Goal: Information Seeking & Learning: Learn about a topic

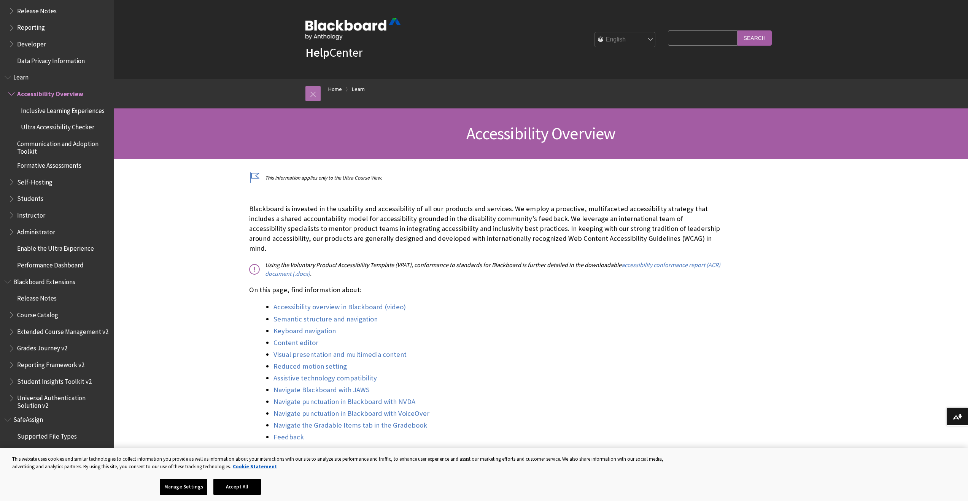
click at [315, 90] on link at bounding box center [312, 93] width 15 height 15
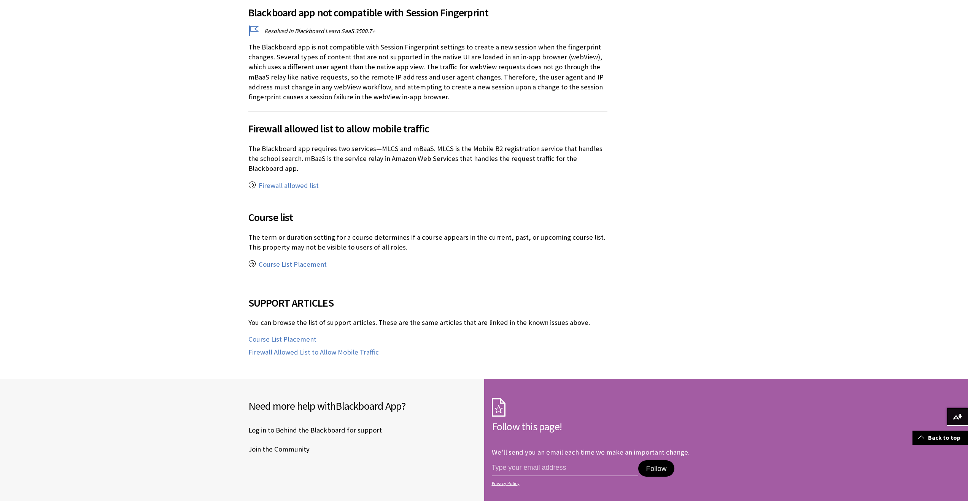
scroll to position [799, 0]
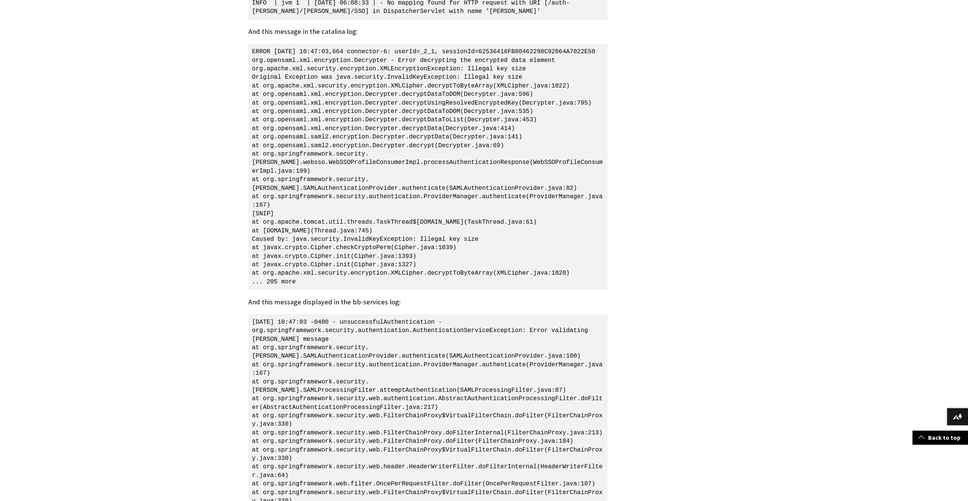
scroll to position [3663, 0]
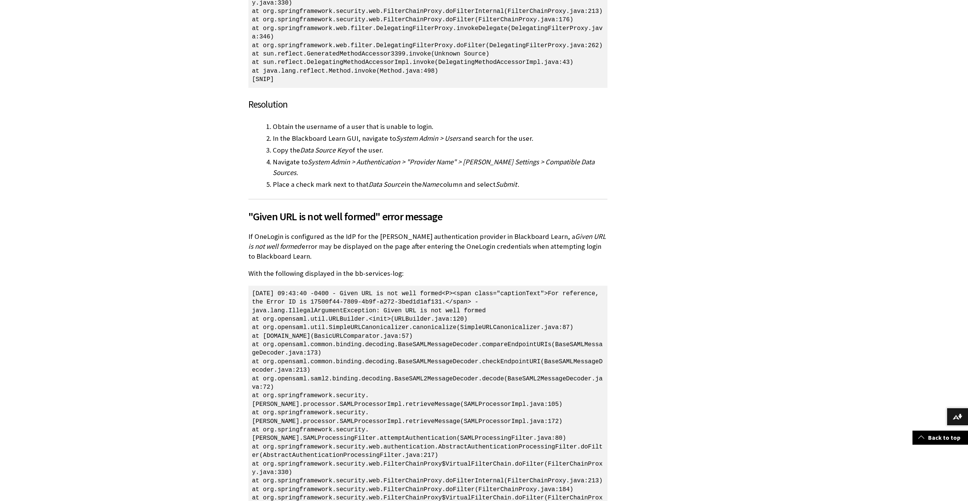
scroll to position [1902, 0]
